Goal: Complete application form

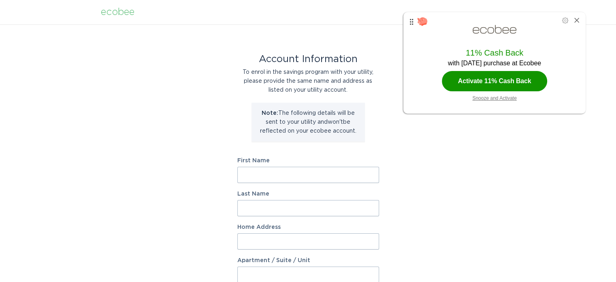
click at [259, 177] on input "First Name" at bounding box center [308, 174] width 142 height 16
type input "[PERSON_NAME]"
type input "Brinson"
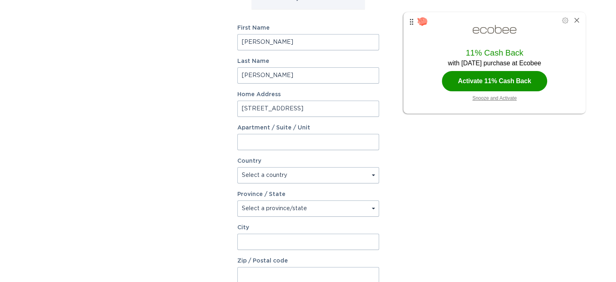
scroll to position [133, 0]
type input "149 Quarts St"
click at [373, 174] on select "Select a country Canada USA" at bounding box center [308, 174] width 142 height 16
select select "US"
click at [237, 166] on select "Select a country Canada USA" at bounding box center [308, 174] width 142 height 16
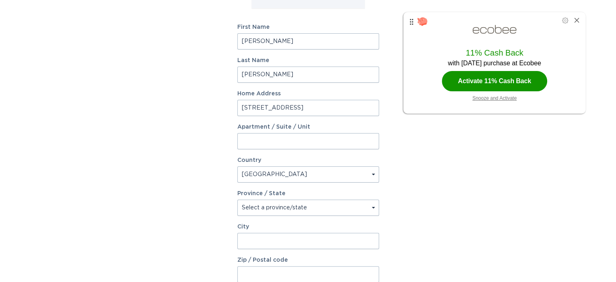
click at [374, 210] on select "Select a province/state Alabama Alaska American Samoa Arizona Arkansas Californ…" at bounding box center [308, 207] width 142 height 16
select select "SC"
click at [237, 199] on select "Select a province/state Alabama Alaska American Samoa Arizona Arkansas Californ…" at bounding box center [308, 207] width 142 height 16
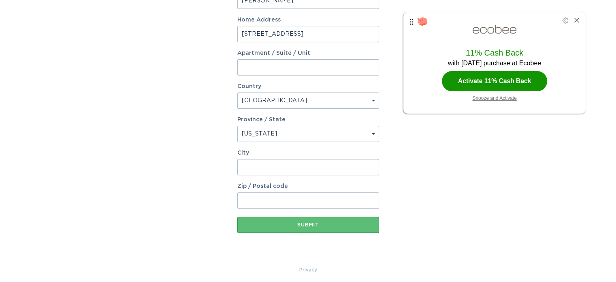
scroll to position [211, 0]
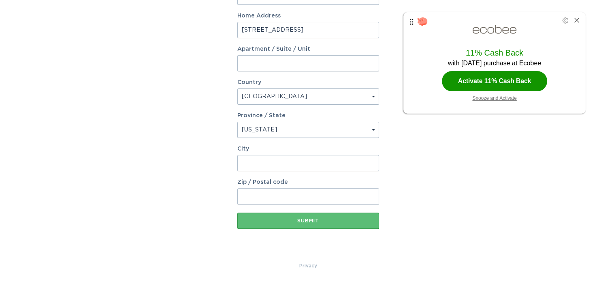
click at [249, 161] on input "City" at bounding box center [308, 163] width 142 height 16
type input "Westminster"
click at [251, 198] on input "Zip / Postal code" at bounding box center [308, 196] width 142 height 16
click at [322, 222] on button "Submit" at bounding box center [308, 220] width 142 height 16
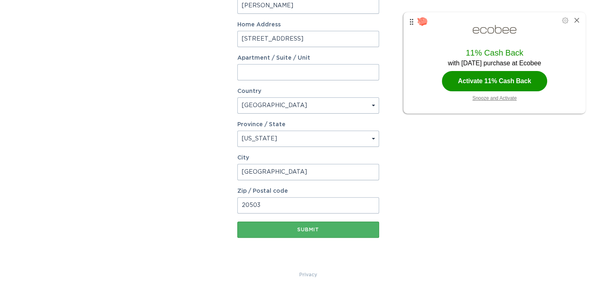
scroll to position [220, 0]
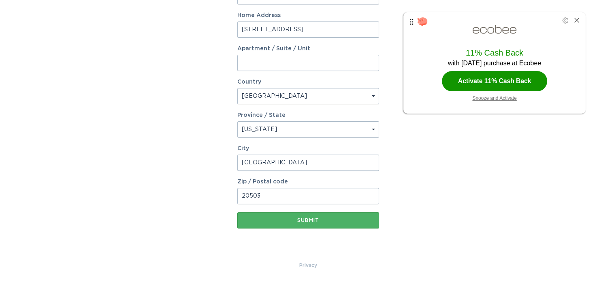
click at [303, 222] on div "Submit" at bounding box center [308, 220] width 134 height 5
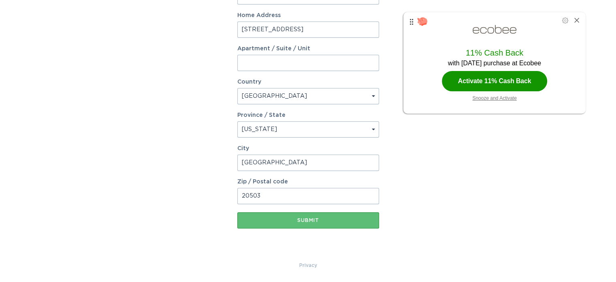
click at [267, 194] on input "20503" at bounding box center [308, 196] width 142 height 16
type input "29693"
click at [313, 222] on button "Submit" at bounding box center [308, 220] width 142 height 16
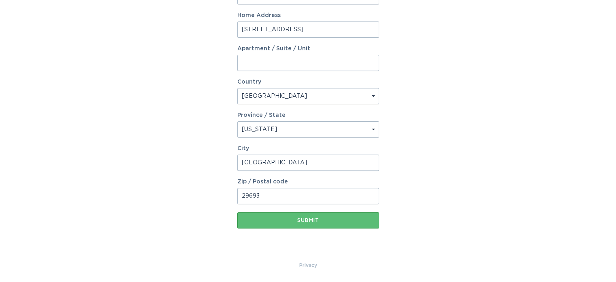
click at [322, 215] on button "Submit" at bounding box center [308, 220] width 142 height 16
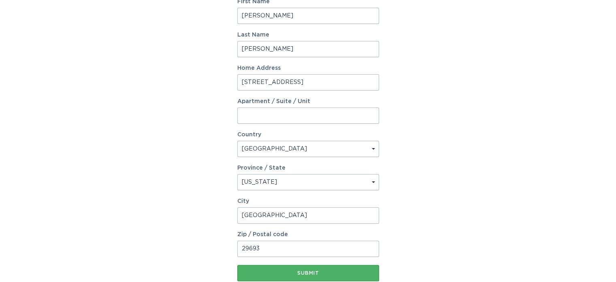
scroll to position [168, 0]
click at [451, 223] on div "Account Information To enrol in the savings program with your utility, please p…" at bounding box center [308, 84] width 616 height 457
click at [272, 85] on input "149 Quarts St" at bounding box center [308, 82] width 142 height 16
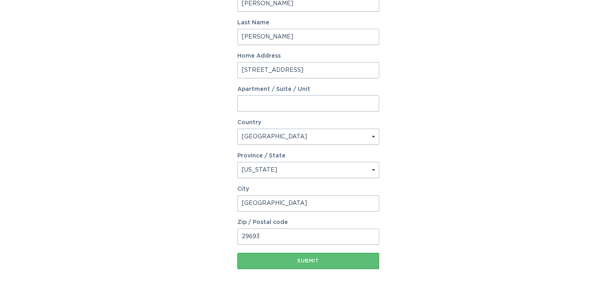
scroll to position [220, 0]
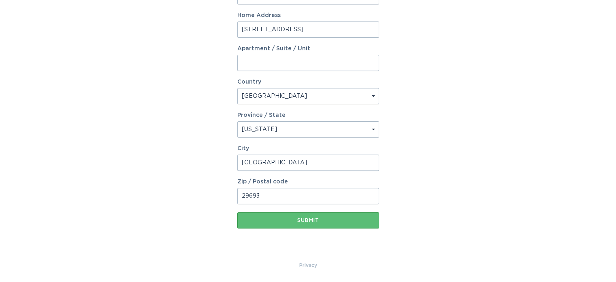
type input "149 Quartz St"
click at [310, 222] on div "Submit" at bounding box center [308, 220] width 134 height 5
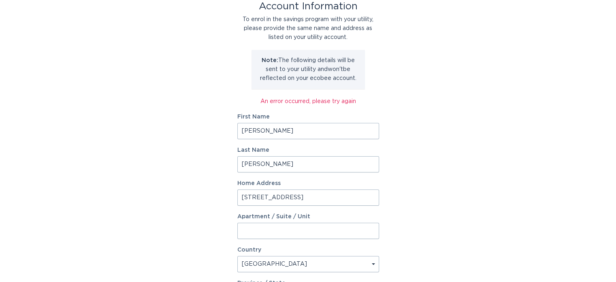
scroll to position [53, 0]
click at [286, 127] on input "Dorothy" at bounding box center [308, 130] width 142 height 16
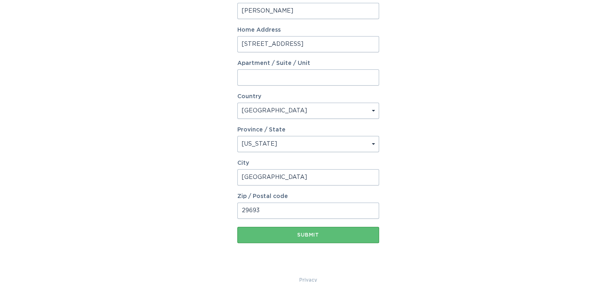
scroll to position [220, 0]
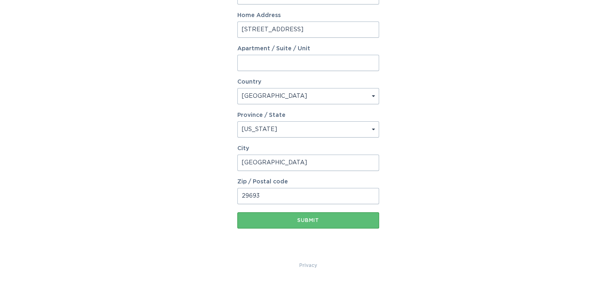
type input "Dorothy Blaser"
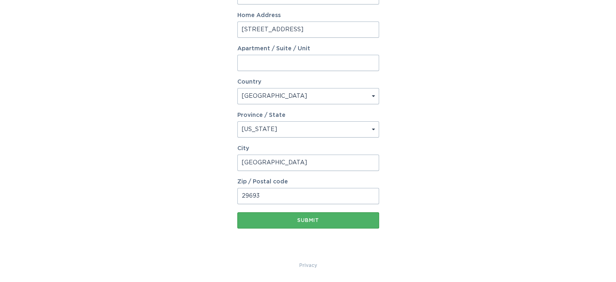
click at [326, 220] on div "Submit" at bounding box center [308, 220] width 134 height 5
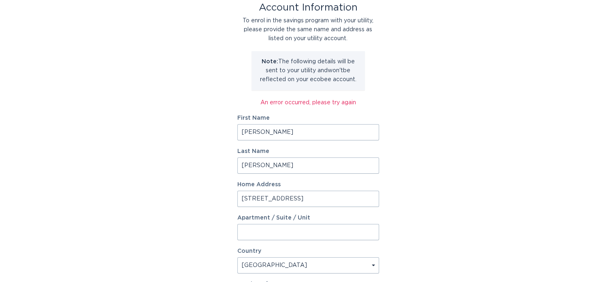
scroll to position [0, 0]
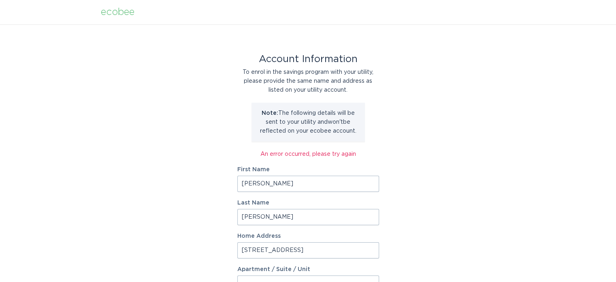
click at [456, 120] on div "Account Information To enrol in the savings program with your utility, please p…" at bounding box center [308, 252] width 616 height 457
